Goal: Task Accomplishment & Management: Manage account settings

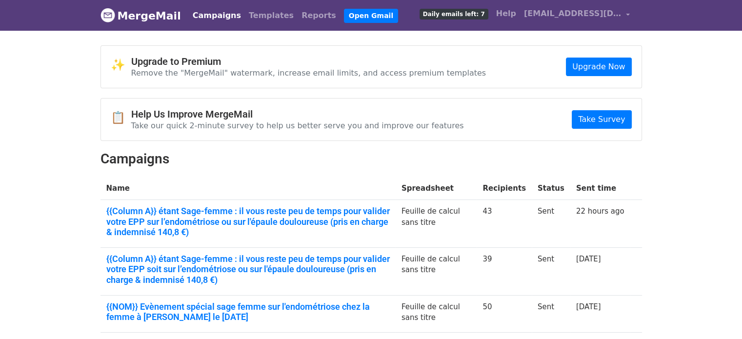
click at [211, 14] on link "Campaigns" at bounding box center [217, 16] width 56 height 20
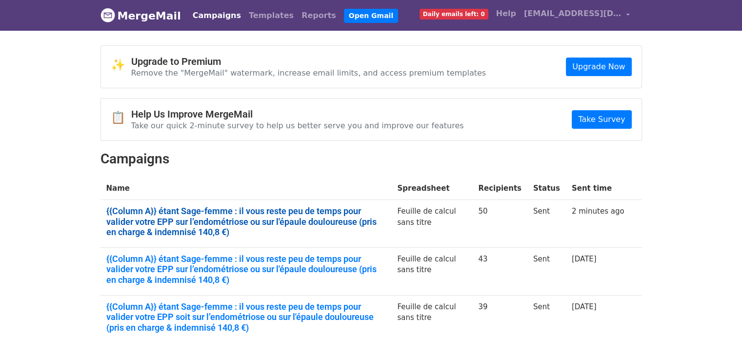
click at [232, 210] on link "{{Column A}} étant Sage-femme : il vous reste peu de temps pour valider votre E…" at bounding box center [245, 222] width 279 height 32
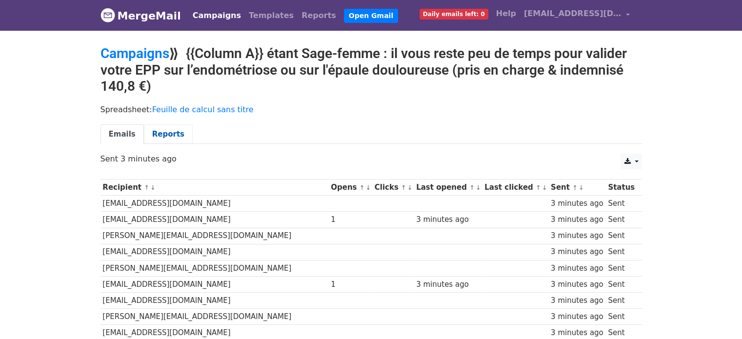
click at [159, 137] on link "Reports" at bounding box center [168, 134] width 49 height 20
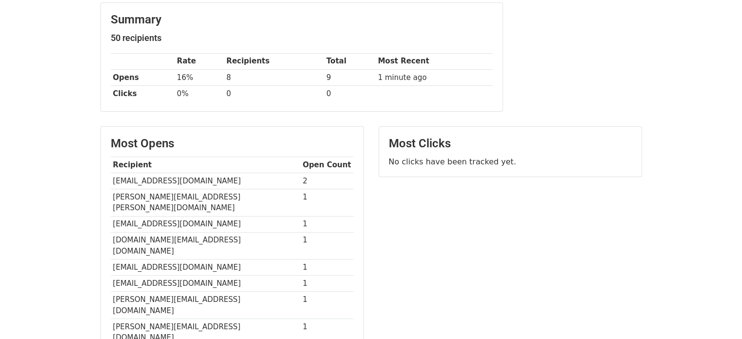
scroll to position [215, 0]
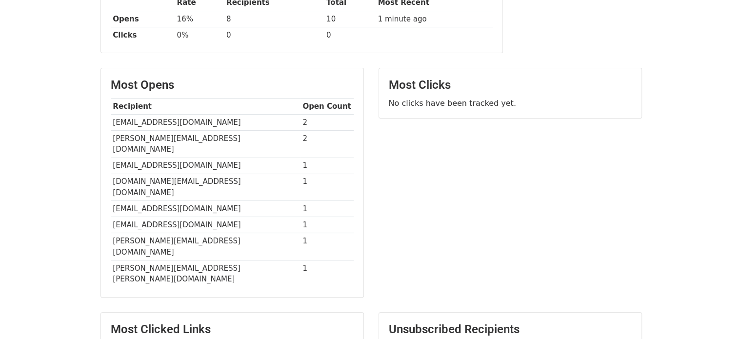
click at [166, 137] on td "[PERSON_NAME][EMAIL_ADDRESS][DOMAIN_NAME]" at bounding box center [206, 143] width 190 height 27
copy tr "[PERSON_NAME][EMAIL_ADDRESS][DOMAIN_NAME]"
